Goal: Contribute content

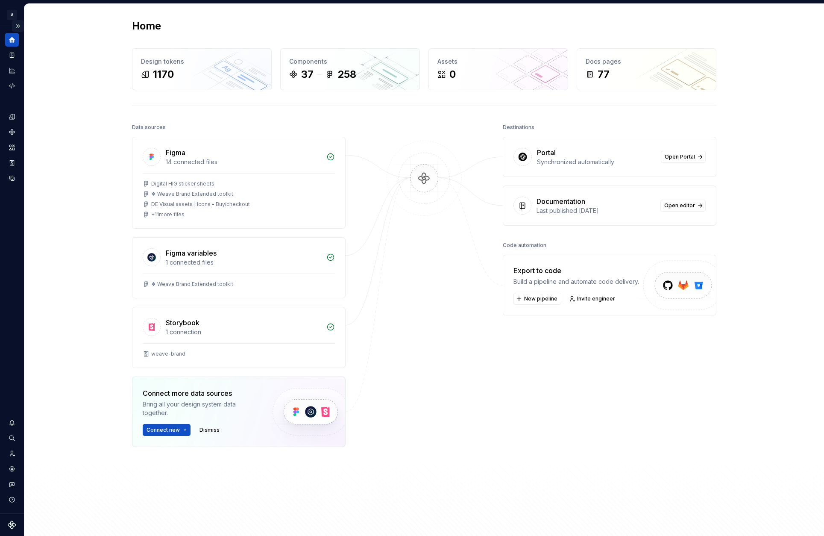
click at [23, 26] on button "Expand sidebar" at bounding box center [18, 26] width 12 height 12
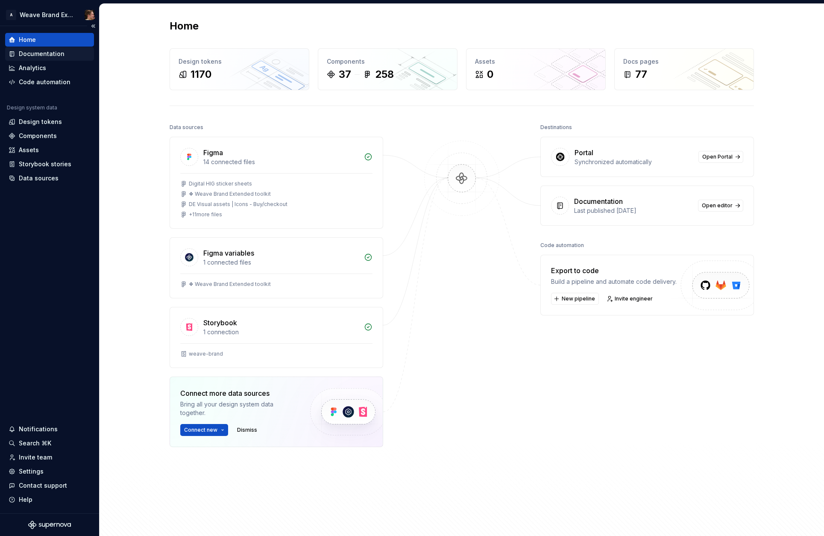
click at [44, 52] on div "Documentation" at bounding box center [42, 54] width 46 height 9
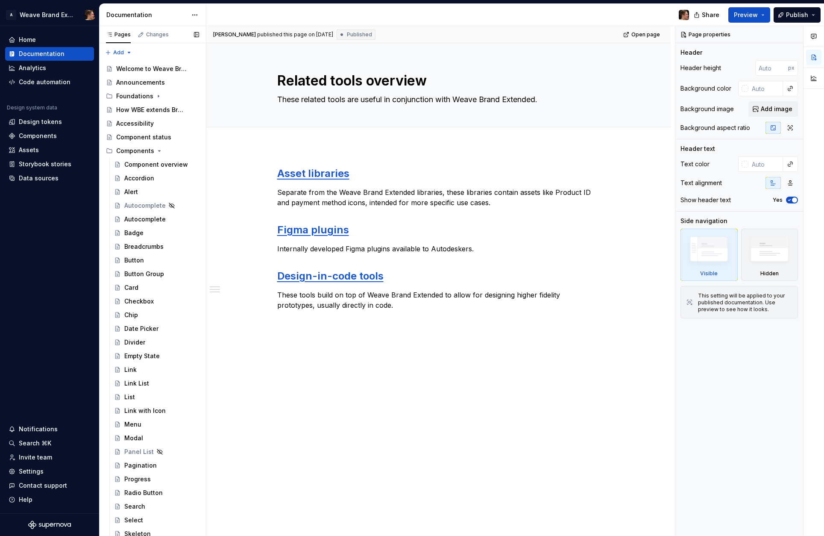
drag, startPoint x: 109, startPoint y: 367, endPoint x: 547, endPoint y: 0, distance: 571.1
click at [799, 20] on button "Publish" at bounding box center [797, 14] width 47 height 15
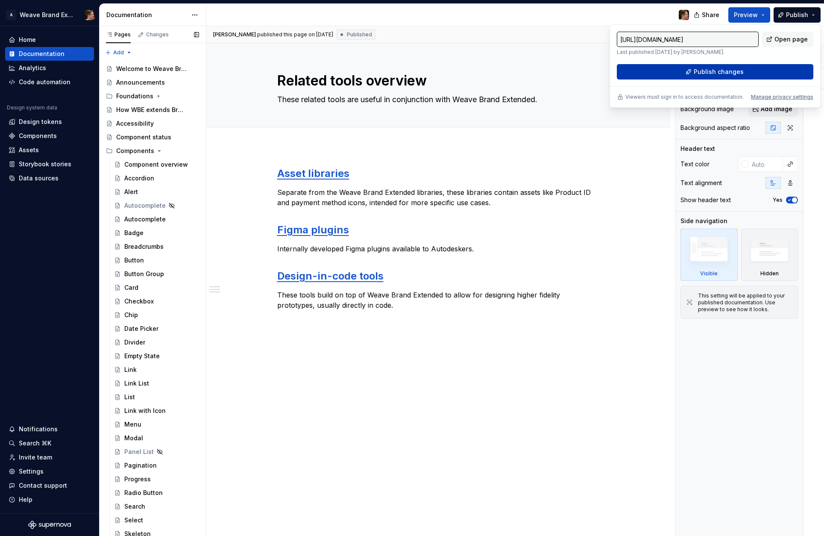
click at [765, 71] on button "Publish changes" at bounding box center [715, 71] width 197 height 15
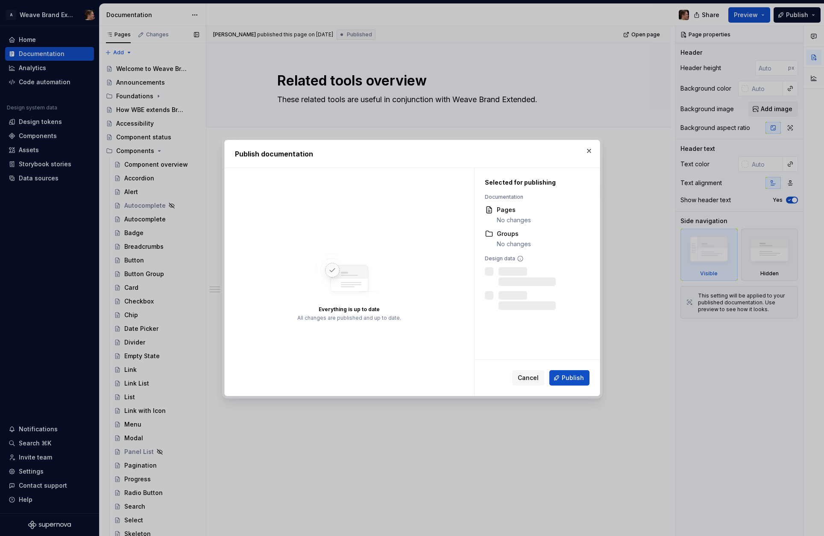
click at [565, 376] on span "Publish" at bounding box center [573, 377] width 22 height 9
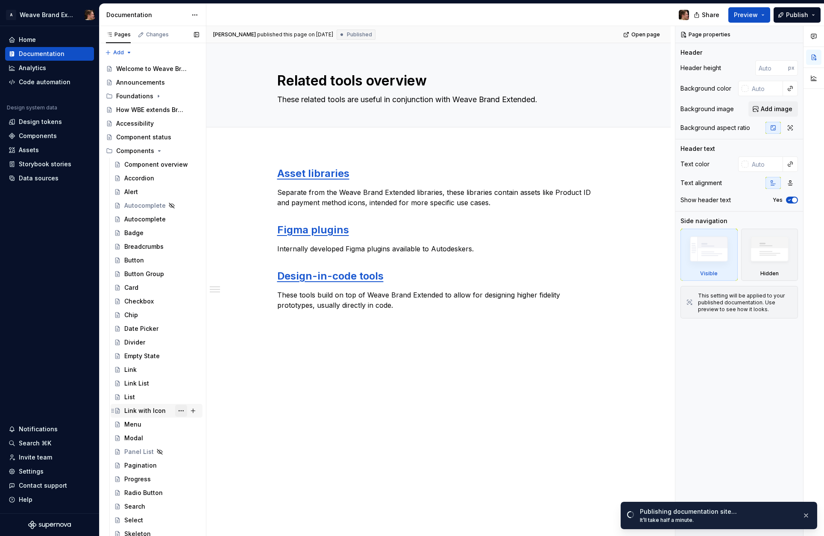
click at [177, 412] on button "Page tree" at bounding box center [181, 411] width 12 height 12
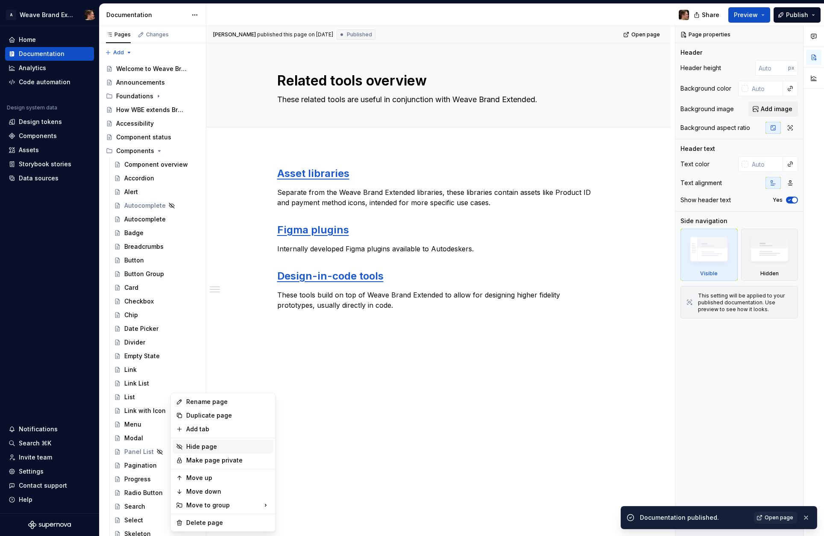
click at [203, 449] on div "Hide page" at bounding box center [228, 446] width 84 height 9
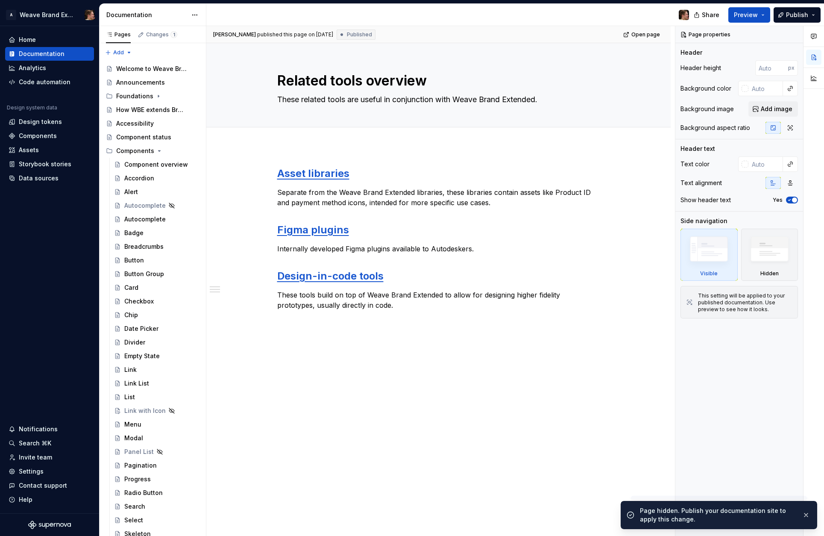
click at [326, 423] on div "Asset libraries Separate from the Weave Brand Extended libraries, these librari…" at bounding box center [438, 321] width 464 height 350
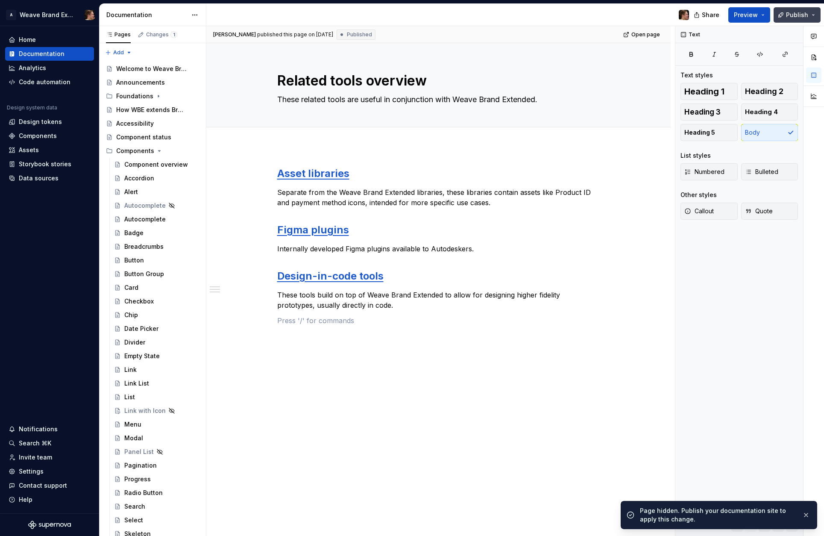
click at [787, 13] on button "Publish" at bounding box center [797, 14] width 47 height 15
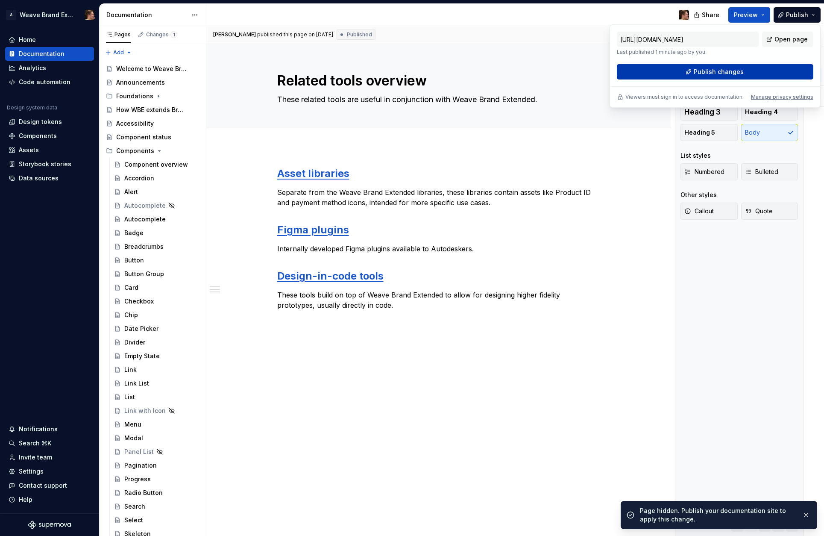
click at [726, 73] on span "Publish changes" at bounding box center [719, 72] width 50 height 9
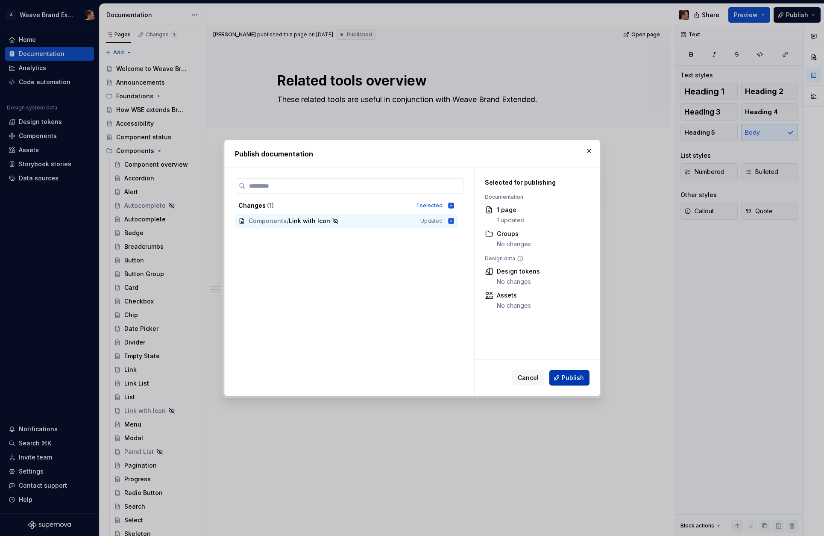
click at [574, 381] on span "Publish" at bounding box center [573, 377] width 22 height 9
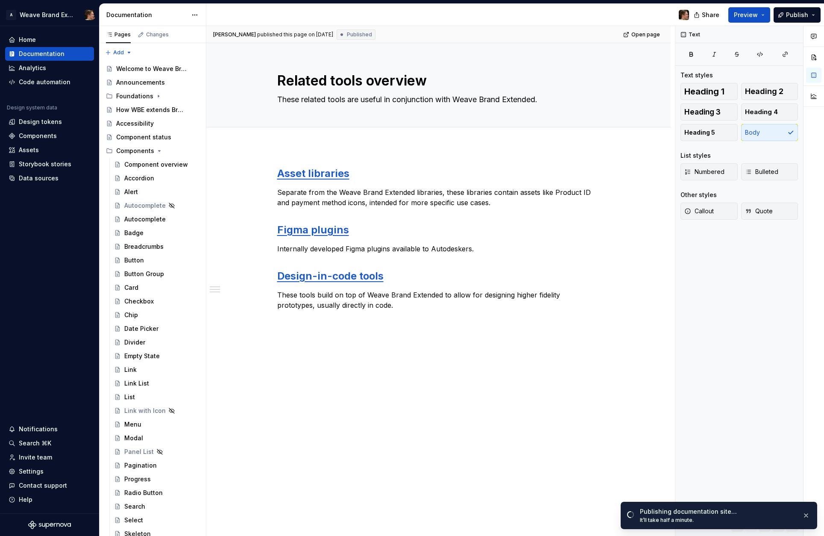
type textarea "*"
